Goal: Task Accomplishment & Management: Complete application form

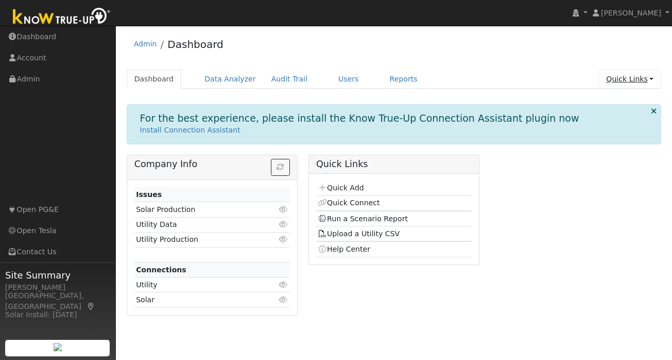
click at [645, 80] on link "Quick Links" at bounding box center [630, 79] width 63 height 19
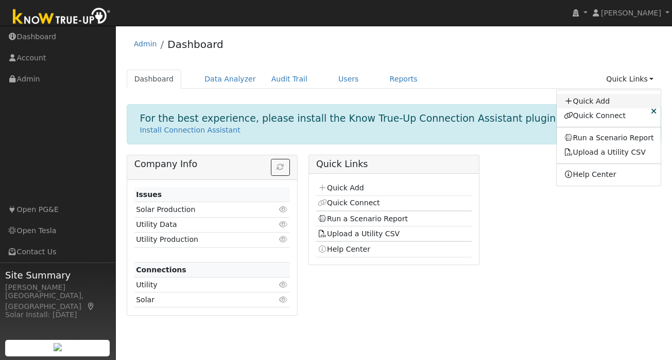
click at [598, 103] on link "Quick Add" at bounding box center [609, 101] width 105 height 14
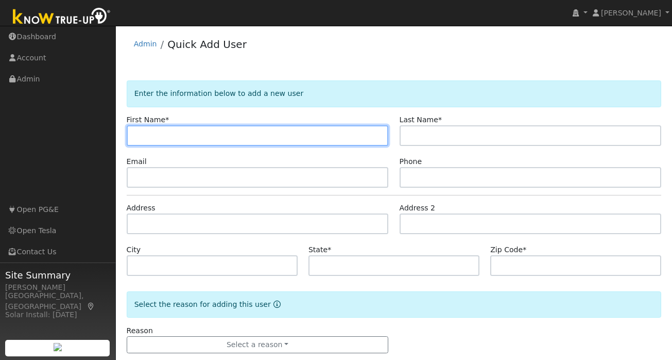
paste input "chandra"
click at [139, 136] on input "chandra" at bounding box center [258, 135] width 262 height 21
type input "Chandra"
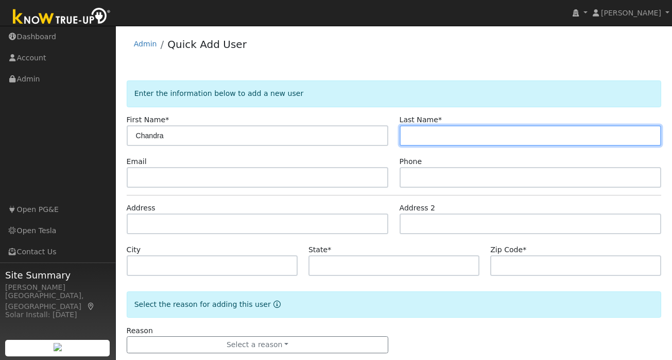
click at [430, 131] on input "text" at bounding box center [531, 135] width 262 height 21
paste input "runkani"
click at [411, 135] on input "runkani" at bounding box center [531, 135] width 262 height 21
type input "Runkani"
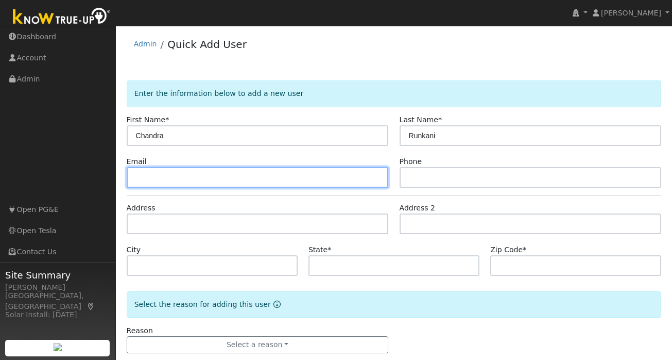
click at [160, 181] on input "text" at bounding box center [258, 177] width 262 height 21
paste input "crunkani@gmail.com"
click at [135, 177] on input "crunkani@gmail.com" at bounding box center [258, 177] width 262 height 21
type input "[EMAIL_ADDRESS][DOMAIN_NAME]"
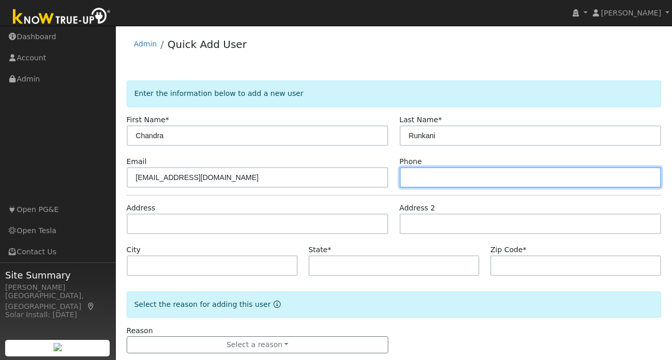
click at [468, 174] on input "text" at bounding box center [531, 177] width 262 height 21
paste input "[PHONE_NUMBER]"
type input "[PHONE_NUMBER]"
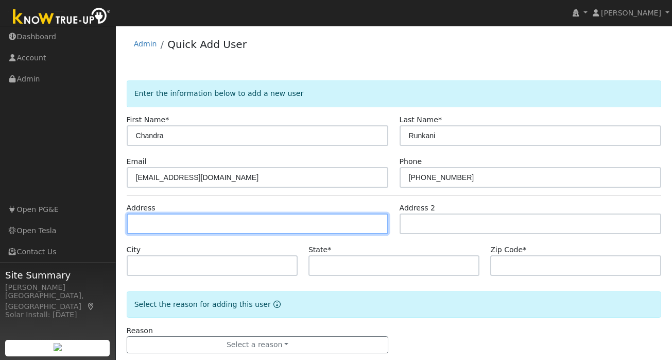
click at [178, 230] on input "text" at bounding box center [258, 223] width 262 height 21
paste input "11696 Corto Ct. Dublin, CA 94568"
type input "11696 Corto Court"
type input "Dublin"
type input "CA"
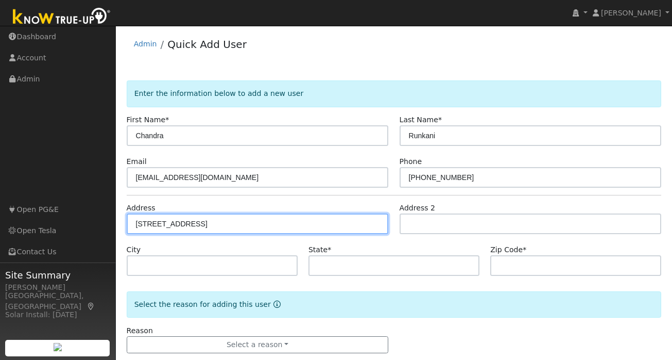
type input "94568"
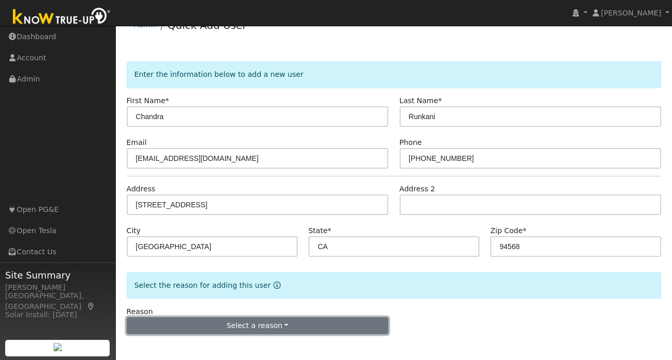
click at [278, 323] on button "Select a reason" at bounding box center [258, 326] width 262 height 18
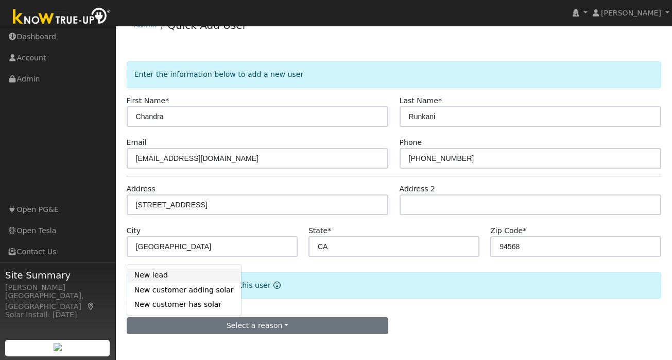
click at [180, 274] on link "New lead" at bounding box center [184, 275] width 114 height 14
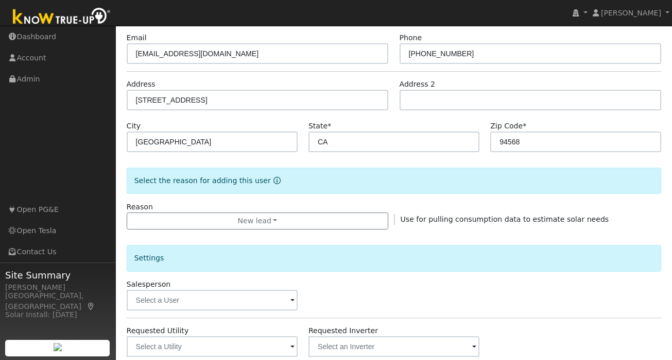
scroll to position [306, 0]
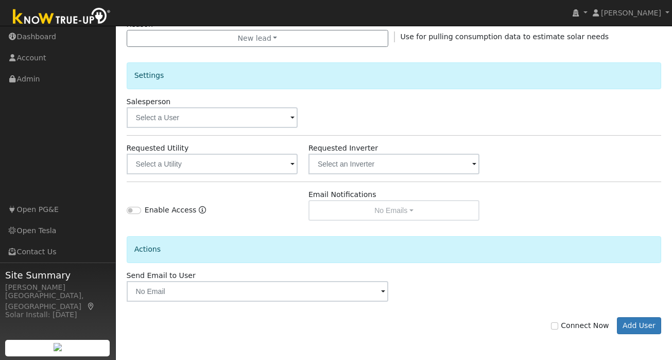
click at [298, 167] on div "Requested Utility" at bounding box center [212, 158] width 182 height 31
click at [288, 167] on input "text" at bounding box center [212, 164] width 171 height 21
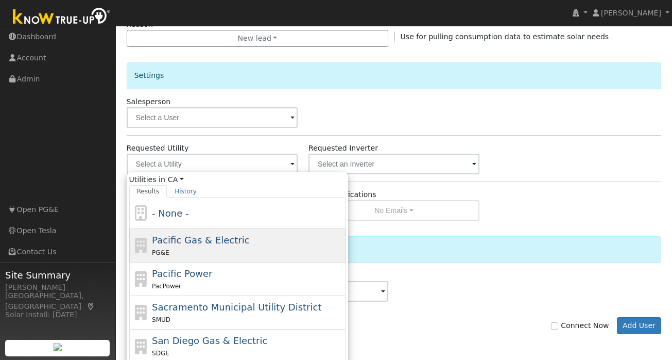
click at [258, 242] on div "Pacific Gas & Electric PG&E" at bounding box center [247, 245] width 191 height 25
type input "Pacific Gas & Electric"
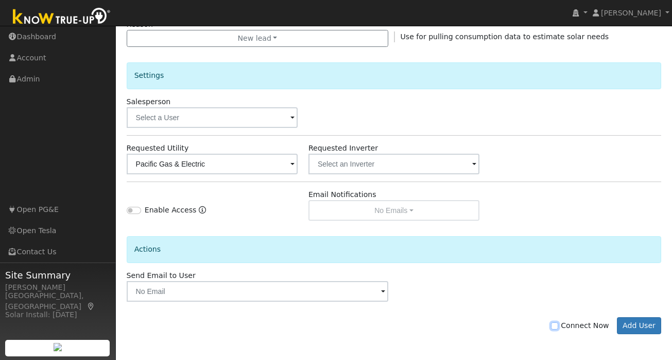
click at [558, 324] on input "Connect Now" at bounding box center [554, 325] width 7 height 7
checkbox input "true"
click at [645, 319] on button "Add User" at bounding box center [639, 326] width 45 height 18
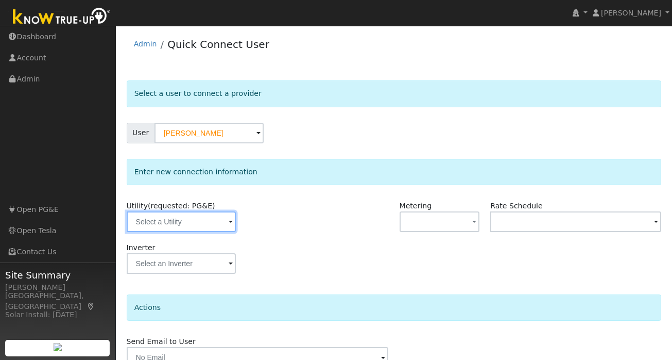
click at [214, 219] on input "text" at bounding box center [181, 221] width 109 height 21
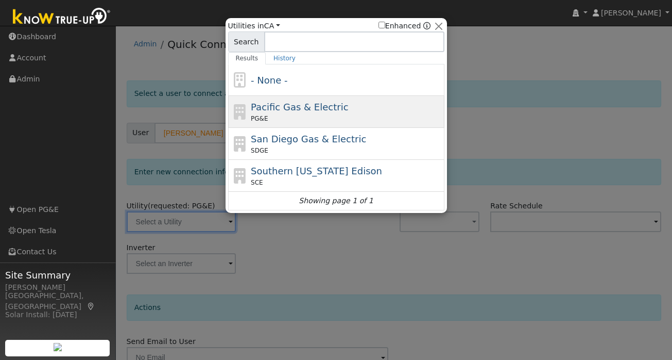
click at [289, 103] on span "Pacific Gas & Electric" at bounding box center [299, 106] width 97 height 11
type input "PG&E"
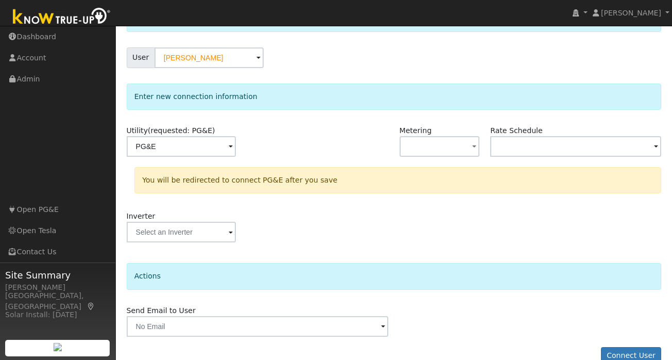
scroll to position [95, 0]
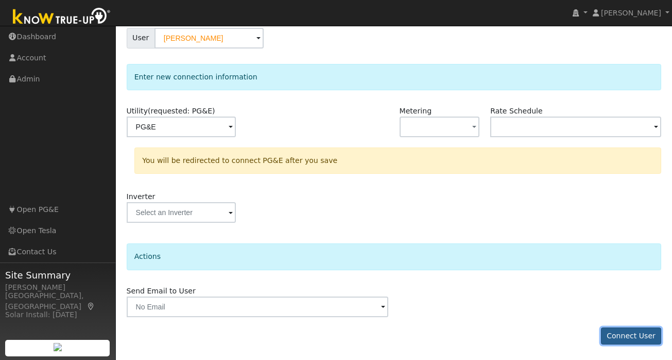
click at [616, 330] on button "Connect User" at bounding box center [631, 336] width 61 height 18
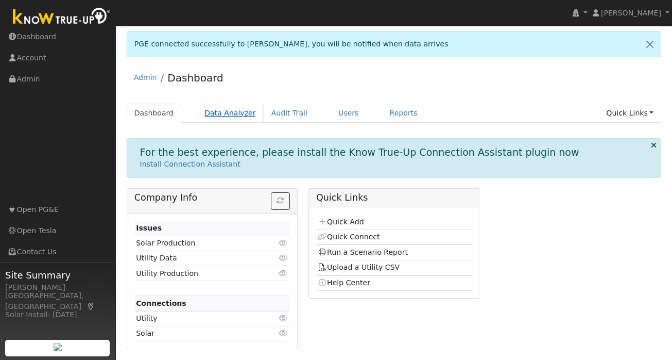
click at [227, 111] on link "Data Analyzer" at bounding box center [230, 113] width 67 height 19
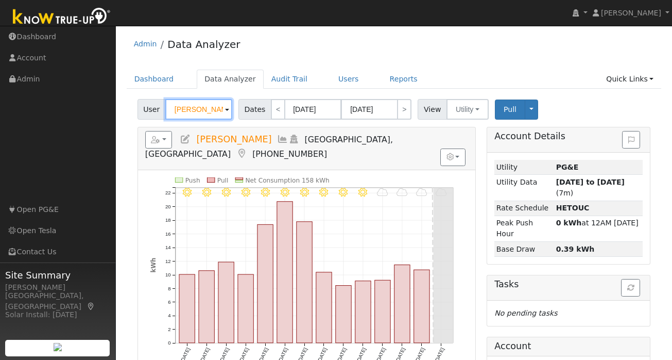
click at [196, 114] on input "[PERSON_NAME]" at bounding box center [198, 109] width 67 height 21
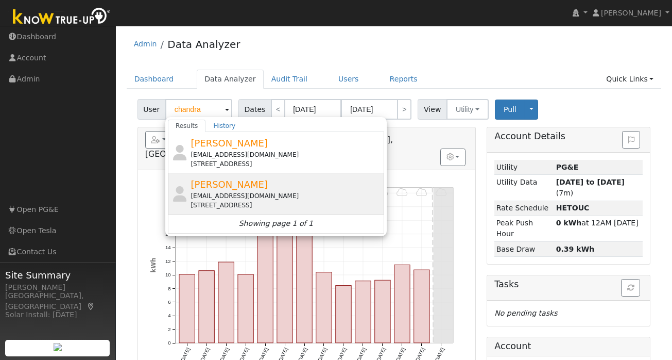
click at [241, 192] on div "[EMAIL_ADDRESS][DOMAIN_NAME]" at bounding box center [286, 195] width 191 height 9
type input "[PERSON_NAME]"
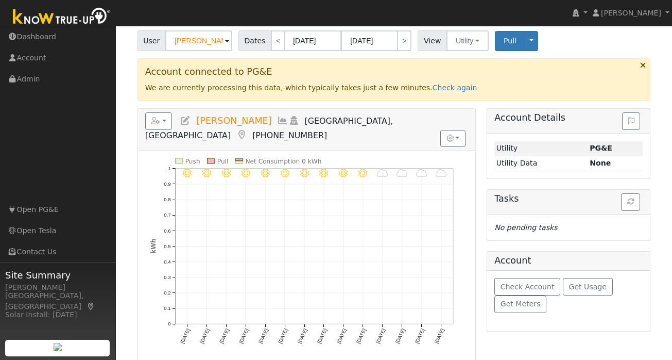
scroll to position [70, 0]
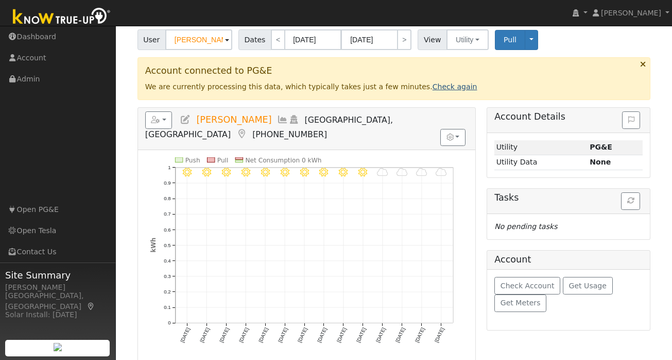
click at [433, 89] on link "Check again" at bounding box center [455, 86] width 45 height 8
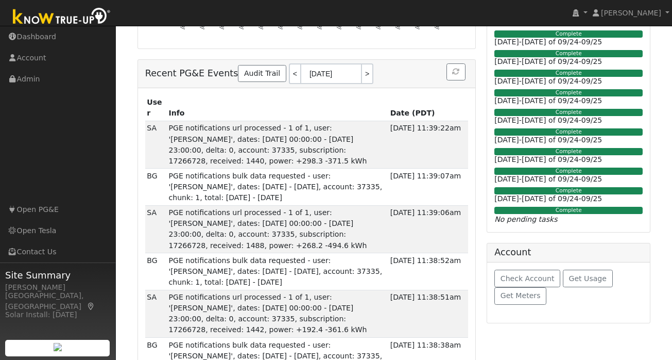
scroll to position [0, 0]
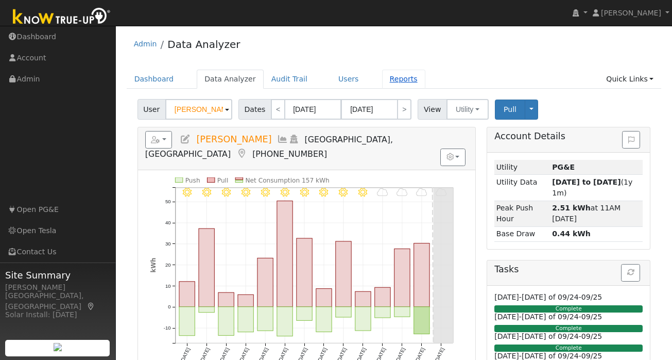
click at [403, 82] on link "Reports" at bounding box center [403, 79] width 43 height 19
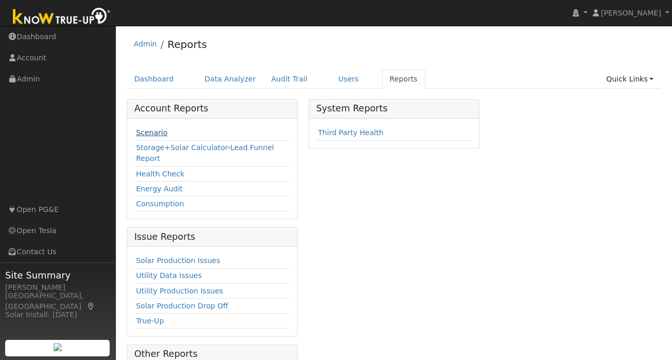
click at [161, 132] on link "Scenario" at bounding box center [151, 132] width 31 height 8
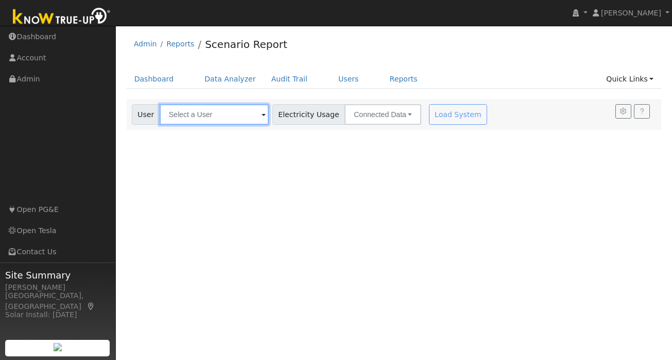
click at [218, 112] on input "text" at bounding box center [214, 114] width 109 height 21
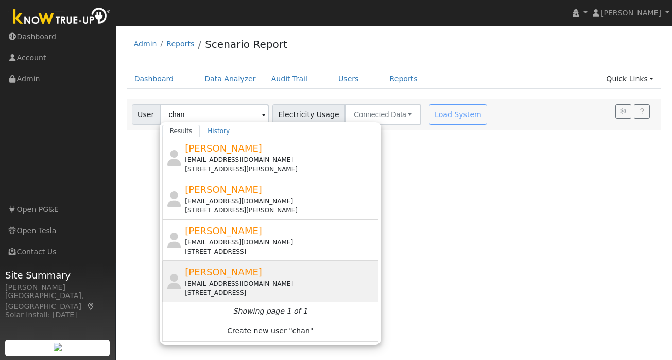
click at [223, 276] on span "[PERSON_NAME]" at bounding box center [223, 271] width 77 height 11
type input "[PERSON_NAME]"
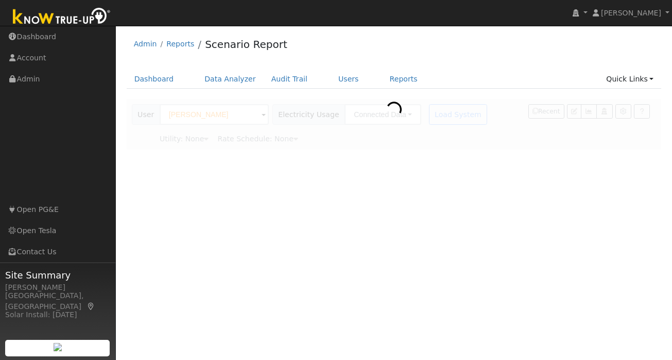
type input "Pacific Gas & Electric"
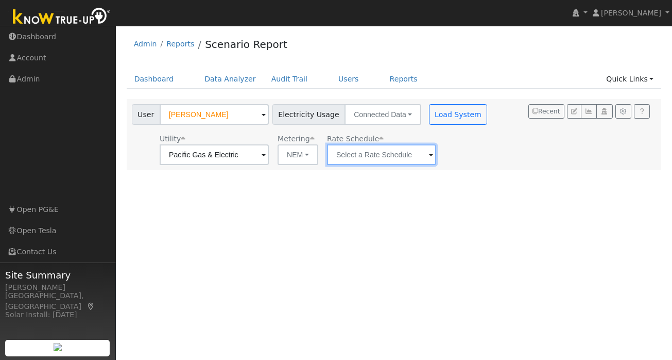
click at [402, 156] on input "text" at bounding box center [381, 154] width 109 height 21
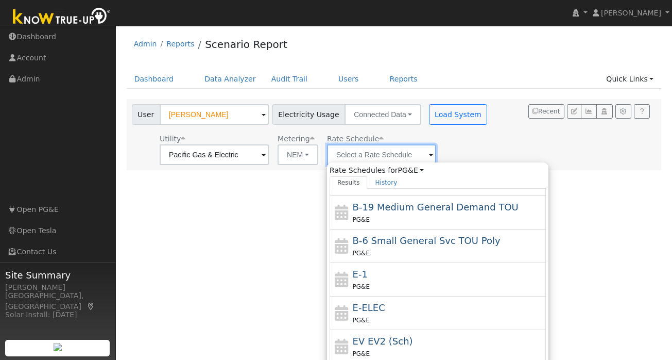
scroll to position [144, 0]
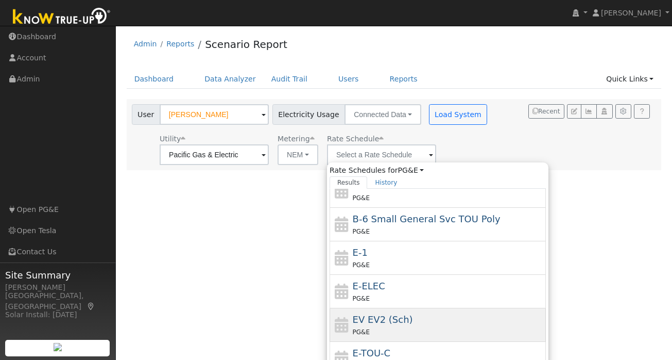
click at [354, 320] on span "EV EV2 (Sch)" at bounding box center [383, 319] width 60 height 11
type input "EV EV2 (Sch)"
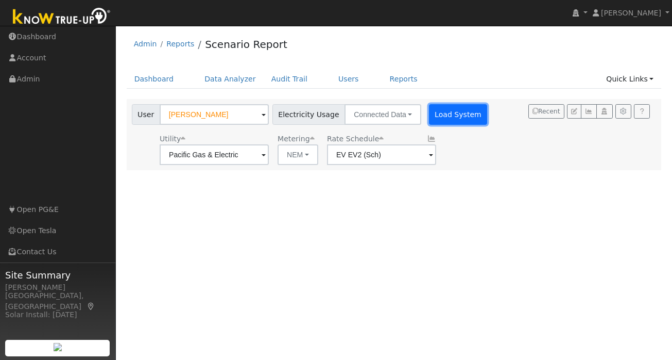
click at [435, 116] on button "Load System" at bounding box center [458, 114] width 59 height 21
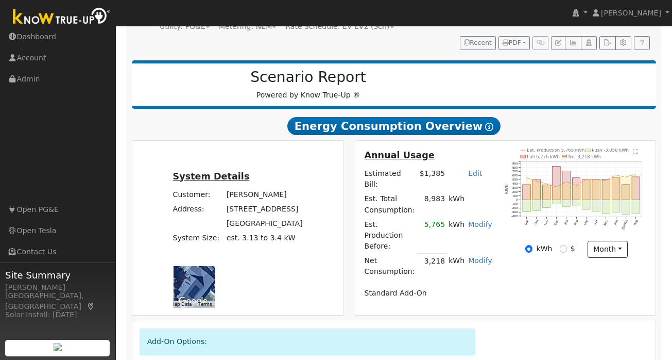
scroll to position [119, 0]
